Goal: Check status: Check status

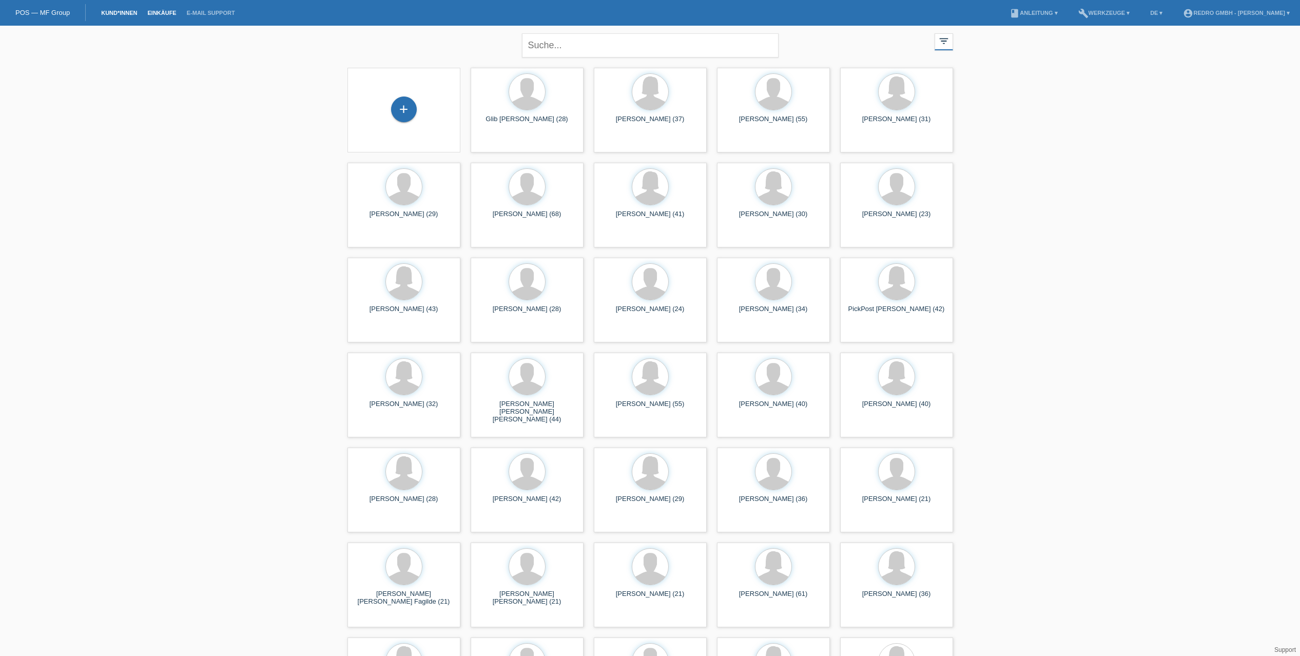
click at [160, 15] on link "Einkäufe" at bounding box center [161, 13] width 39 height 6
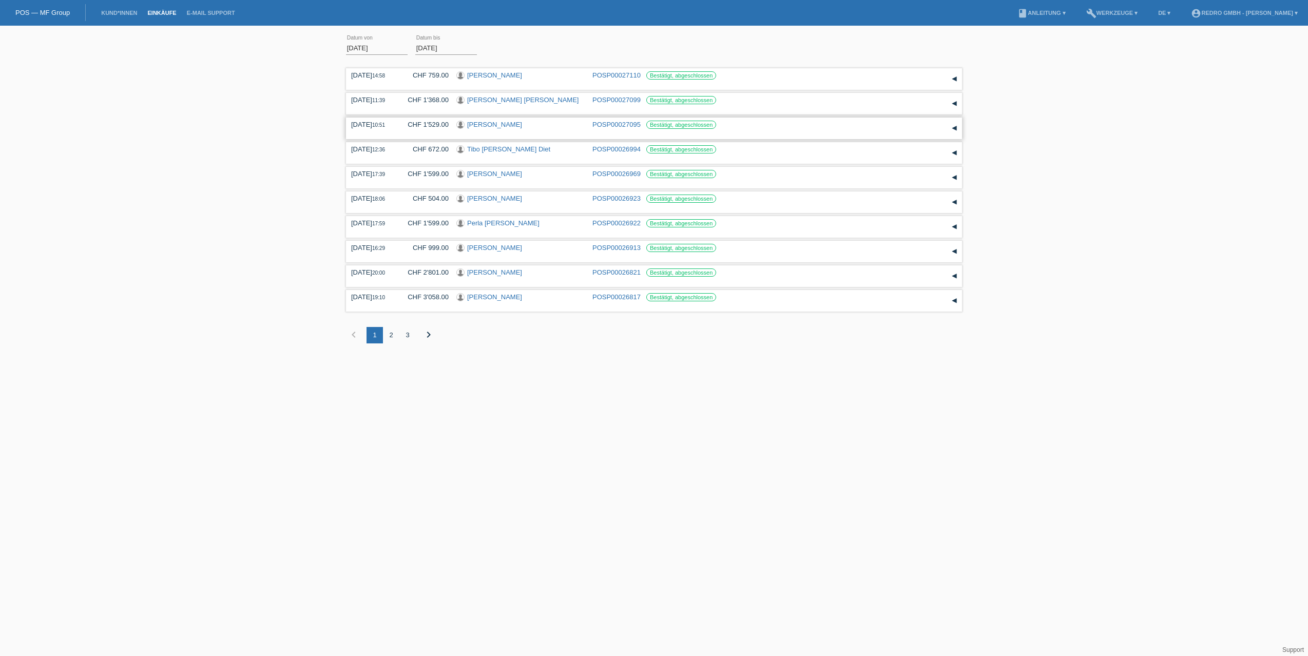
click at [623, 124] on link "POSP00027095" at bounding box center [616, 125] width 48 height 8
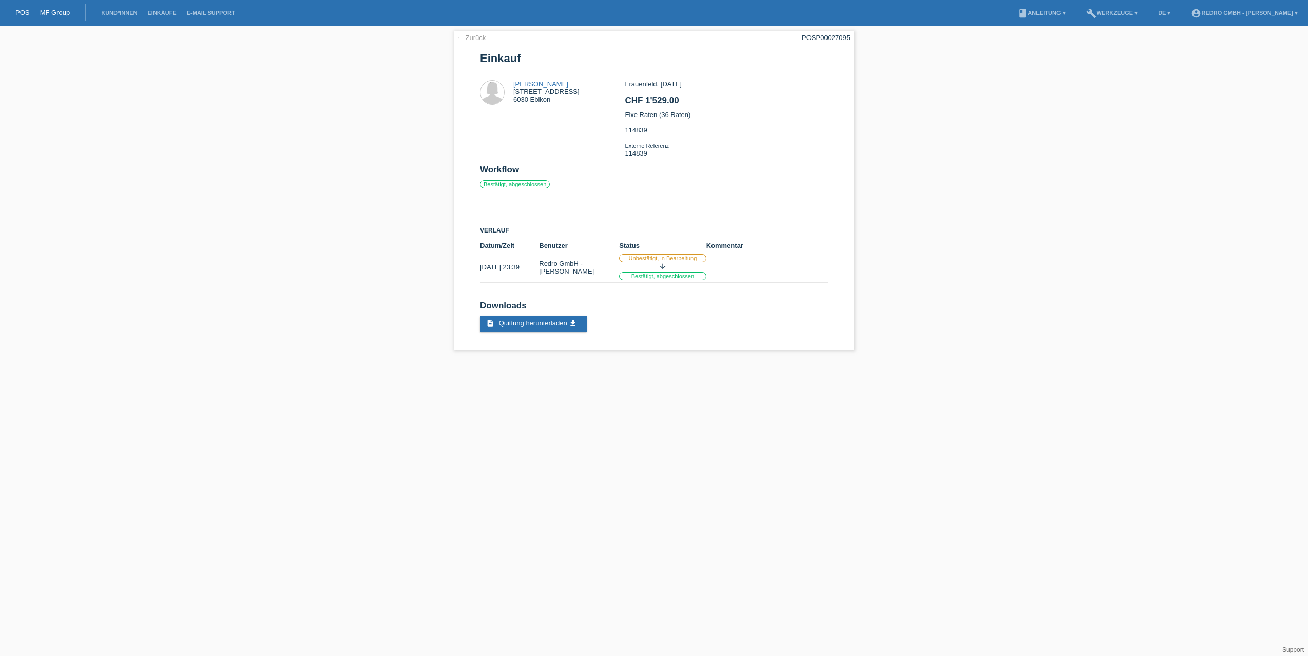
click at [401, 170] on div "← Zurück POSP00027095 Einkauf [PERSON_NAME] [STREET_ADDRESS] Workflow" at bounding box center [654, 193] width 1308 height 335
